Goal: Obtain resource: Obtain resource

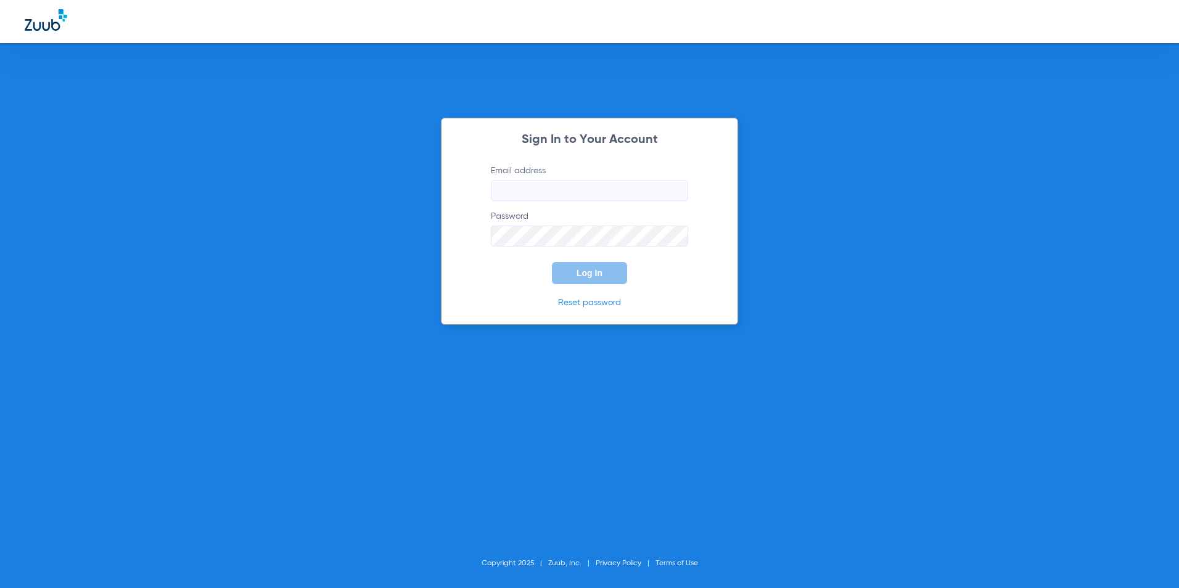
type input "[EMAIL_ADDRESS][DOMAIN_NAME]"
click at [609, 271] on button "Log In" at bounding box center [589, 273] width 75 height 22
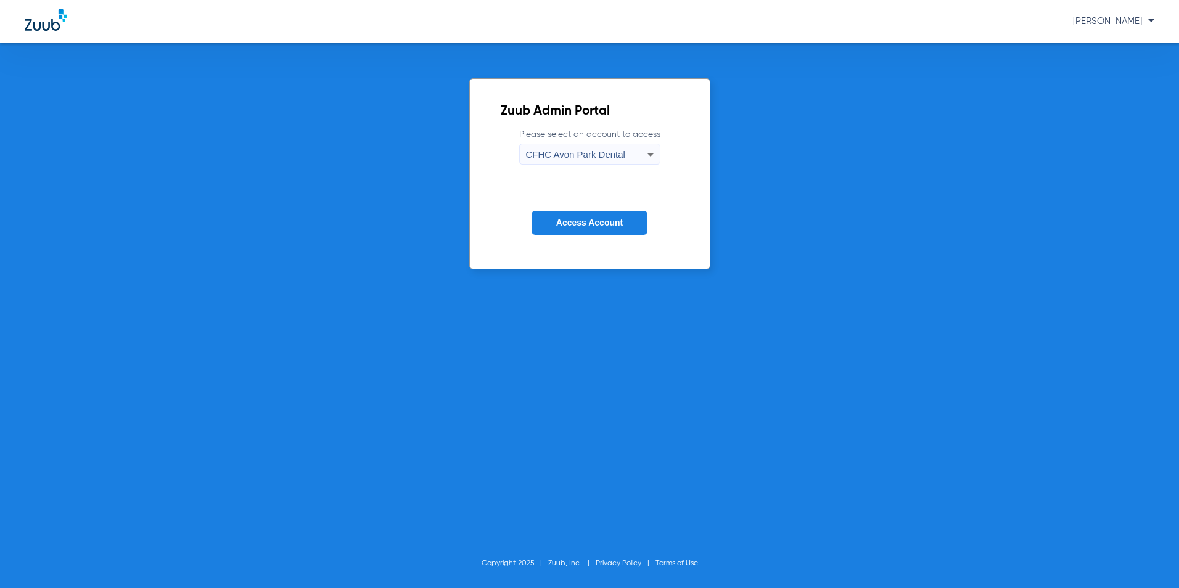
click at [619, 152] on span "CFHC Avon Park Dental" at bounding box center [575, 154] width 99 height 10
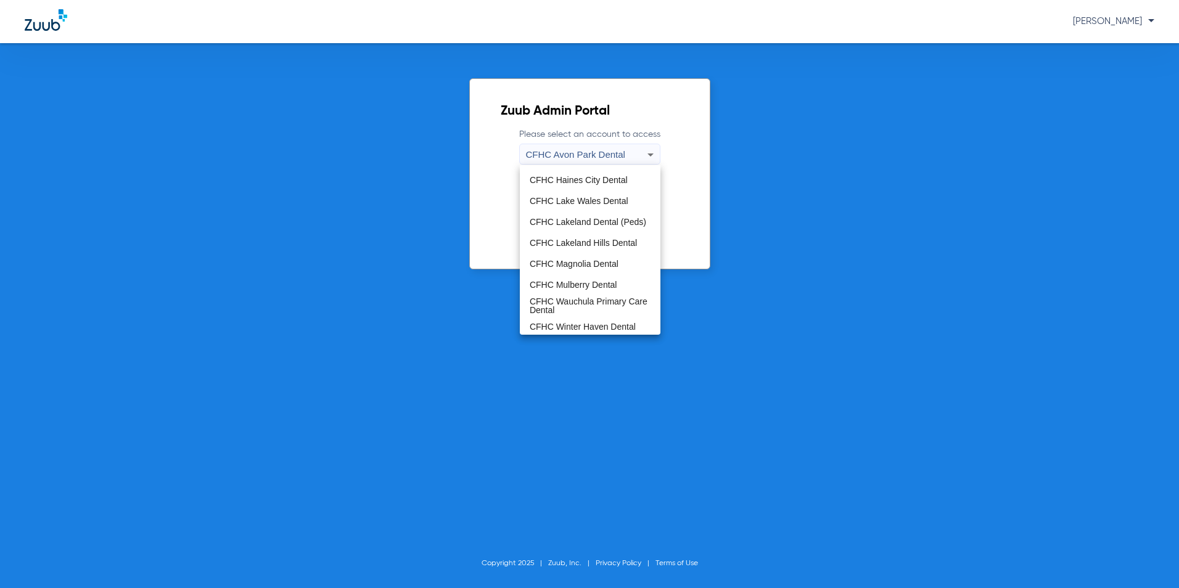
scroll to position [82, 0]
click at [600, 253] on mat-option "CFHC Magnolia Dental" at bounding box center [590, 261] width 141 height 21
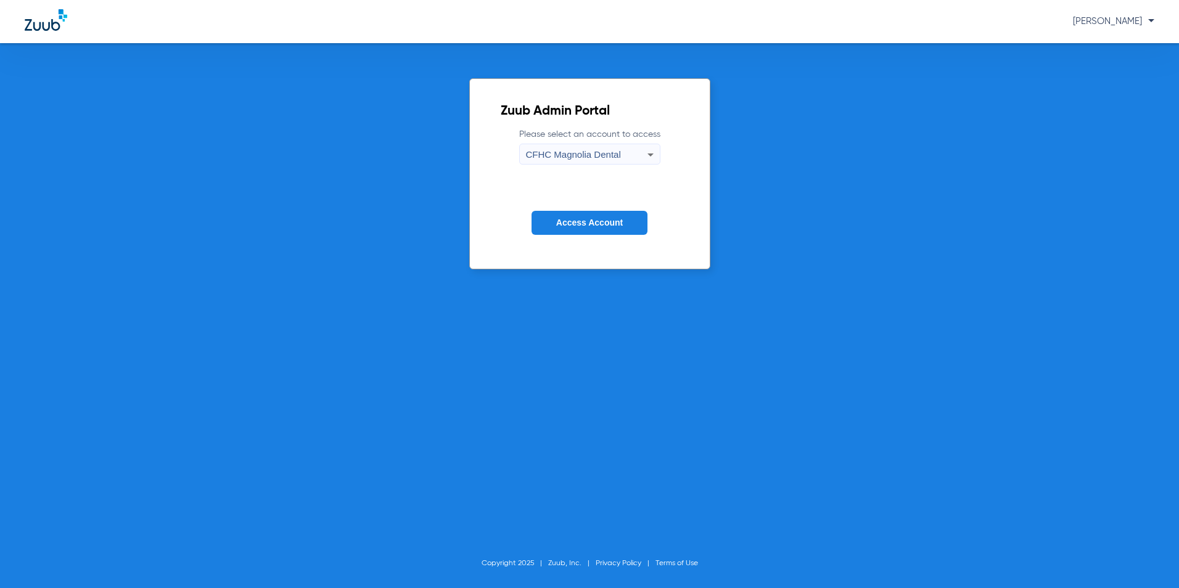
click at [609, 223] on span "Access Account" at bounding box center [589, 223] width 67 height 10
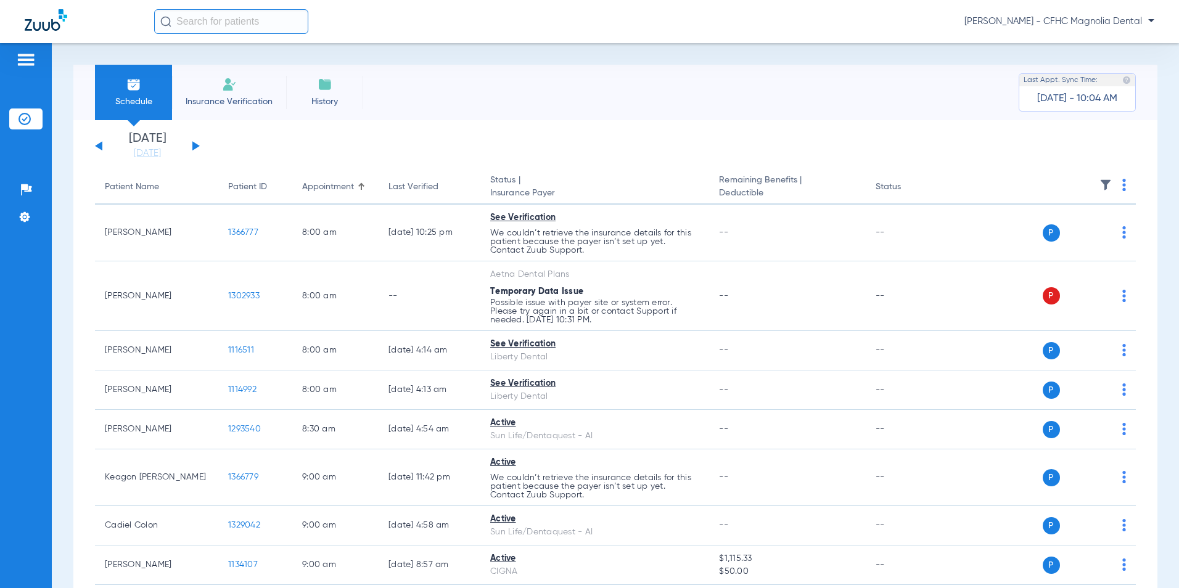
click at [197, 147] on button at bounding box center [195, 145] width 7 height 9
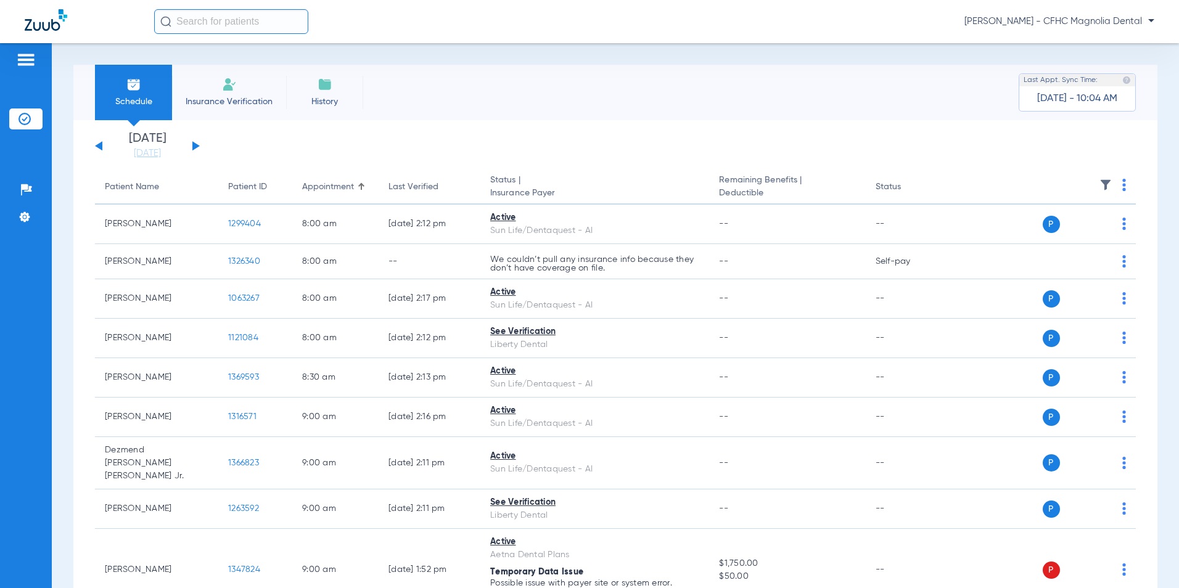
click at [197, 147] on button at bounding box center [195, 145] width 7 height 9
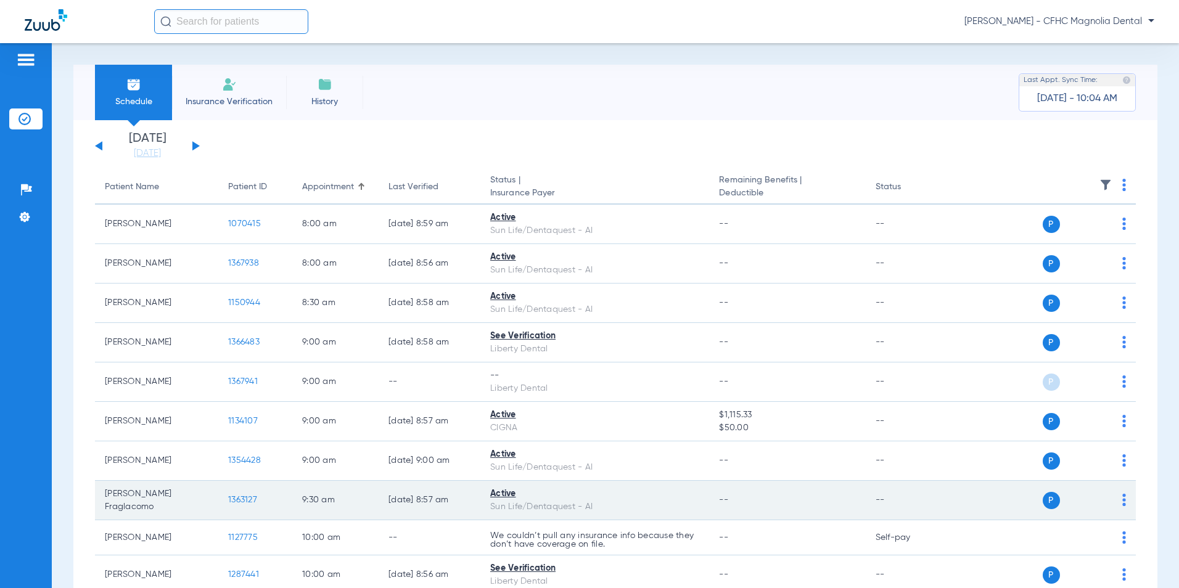
click at [237, 499] on span "1363127" at bounding box center [242, 500] width 29 height 9
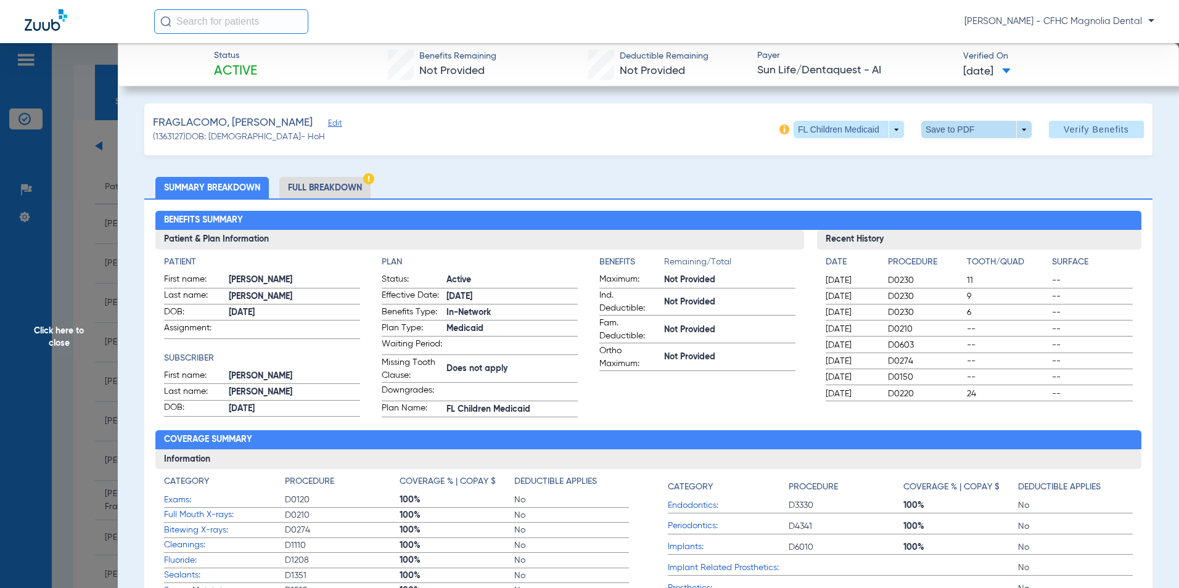
click at [968, 126] on span at bounding box center [976, 130] width 30 height 30
click at [959, 152] on span "Save to PDF" at bounding box center [971, 154] width 49 height 9
click at [93, 371] on span "Click here to close" at bounding box center [59, 337] width 118 height 588
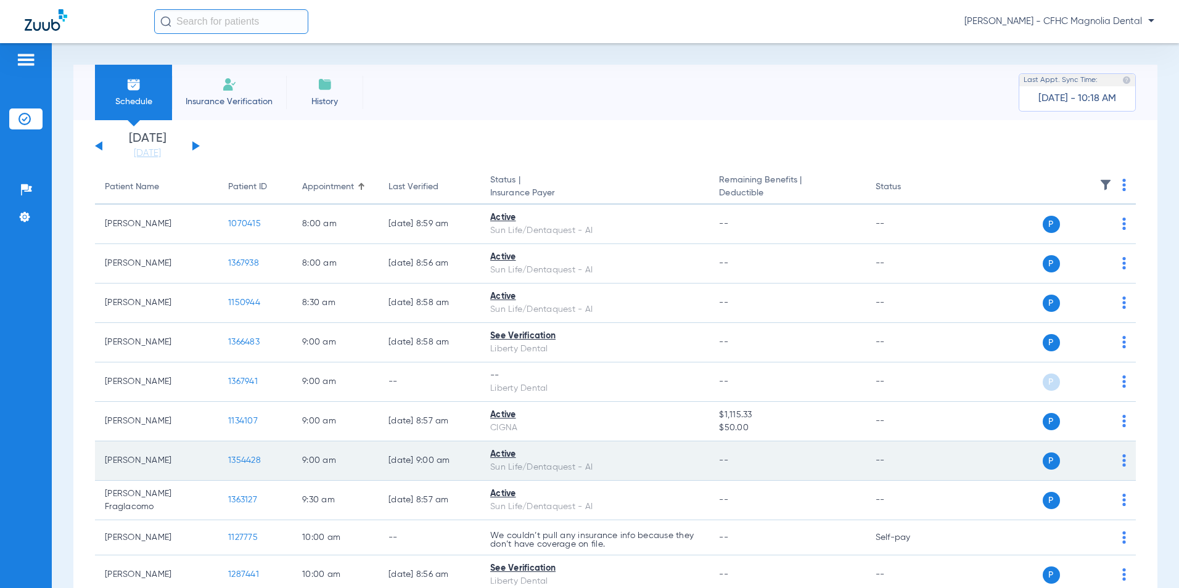
click at [252, 463] on span "1354428" at bounding box center [244, 460] width 33 height 9
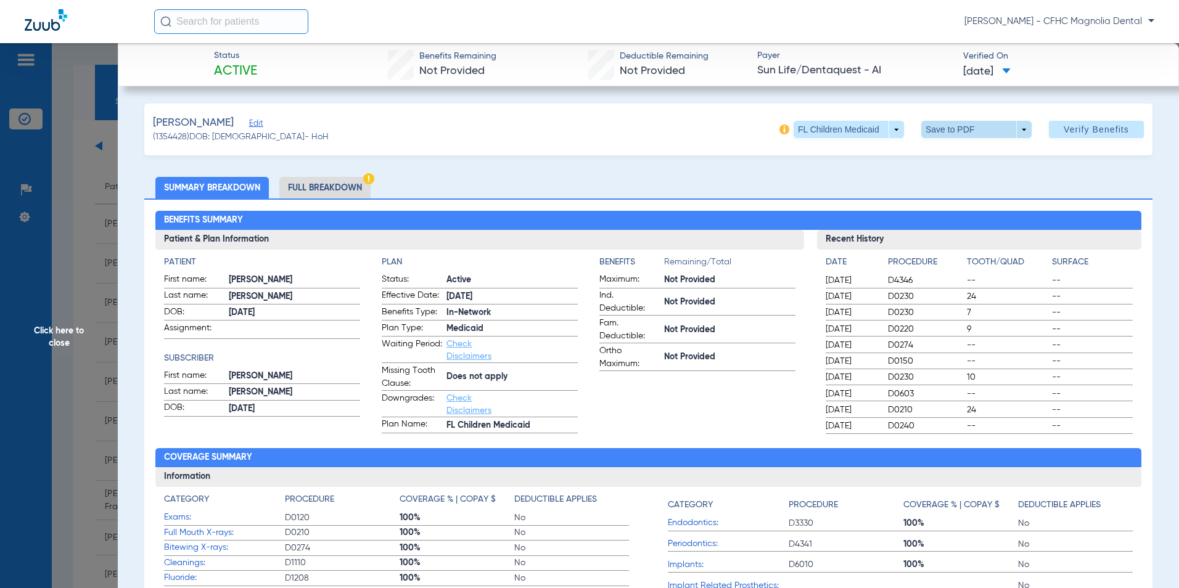
click at [952, 132] on span at bounding box center [976, 129] width 110 height 17
click at [950, 155] on span "Save to PDF" at bounding box center [971, 154] width 49 height 9
click at [697, 411] on app-benefits-information "Benefits Remaining/Total Maximum: Not Provided Ind. Deductible: Not Provided Fa…" at bounding box center [697, 345] width 196 height 178
click at [93, 322] on span "Click here to close" at bounding box center [59, 337] width 118 height 588
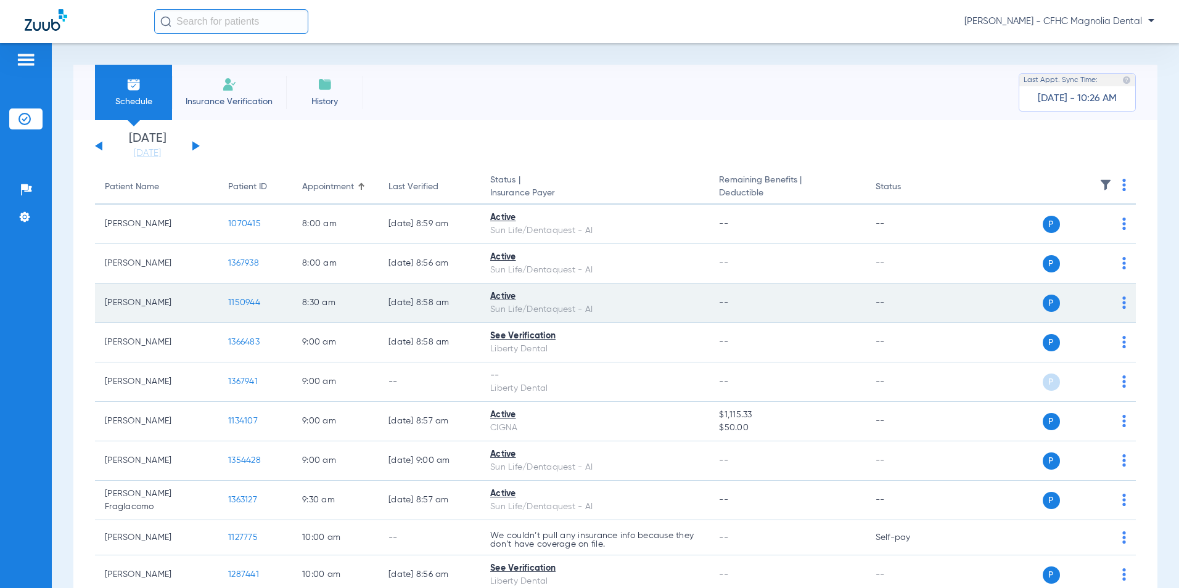
click at [247, 303] on span "1150944" at bounding box center [244, 302] width 32 height 9
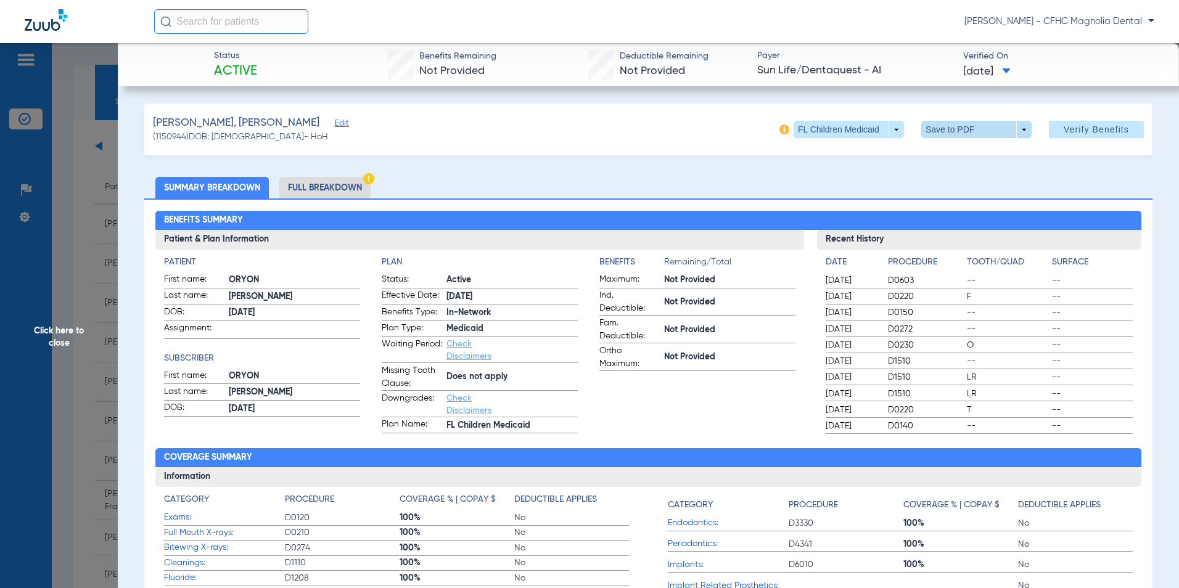
click at [978, 134] on span at bounding box center [976, 130] width 30 height 30
click at [977, 150] on span "Save to PDF" at bounding box center [971, 154] width 49 height 9
click at [87, 345] on span "Click here to close" at bounding box center [59, 337] width 118 height 588
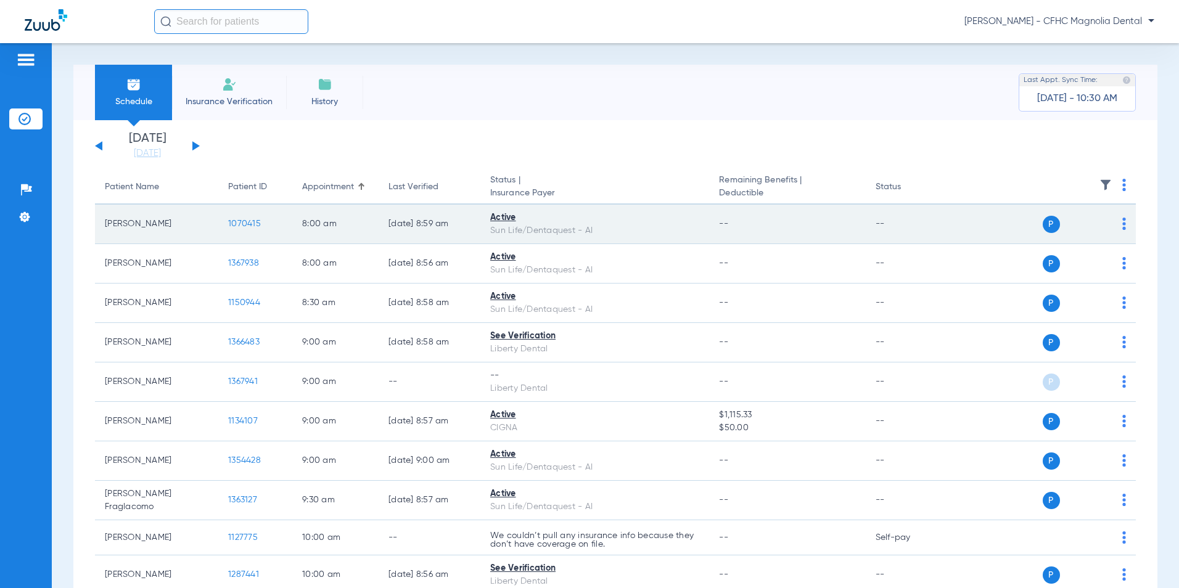
click at [241, 223] on span "1070415" at bounding box center [244, 224] width 33 height 9
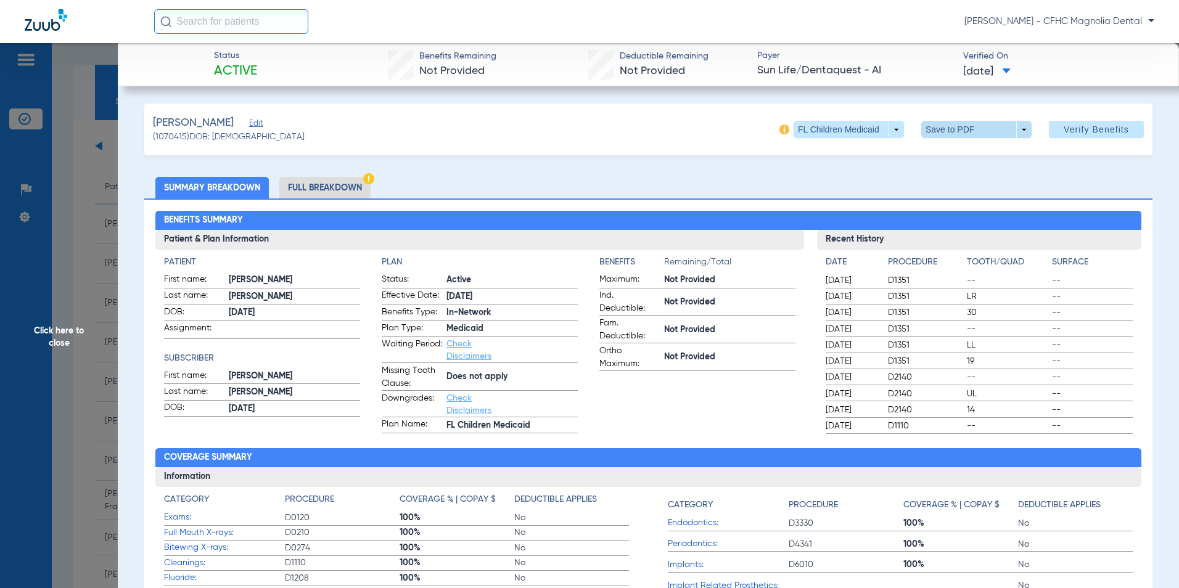
click at [983, 130] on span at bounding box center [976, 129] width 110 height 17
click at [971, 155] on span "Save to PDF" at bounding box center [971, 154] width 49 height 9
